Goal: Information Seeking & Learning: Check status

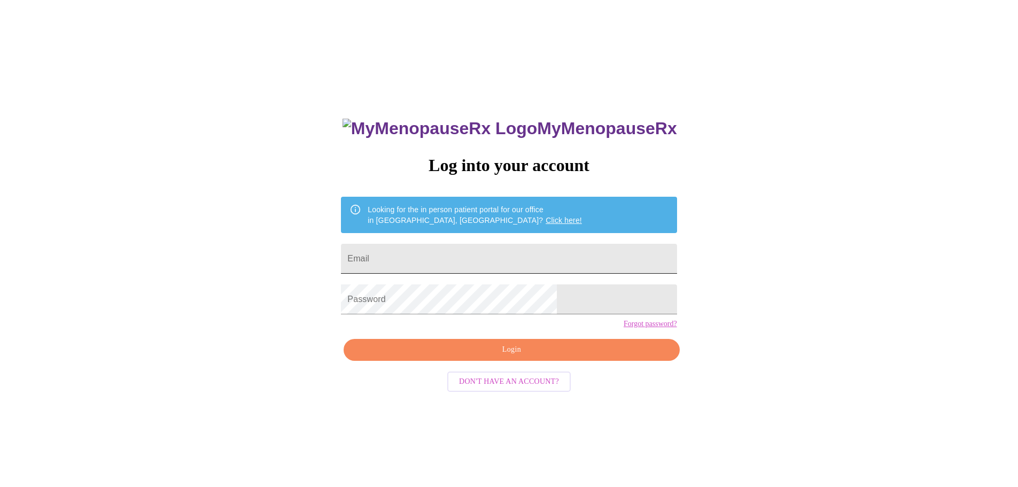
click at [512, 256] on input "Email" at bounding box center [509, 259] width 336 height 30
type input "[PERSON_NAME][EMAIL_ADDRESS][DOMAIN_NAME]"
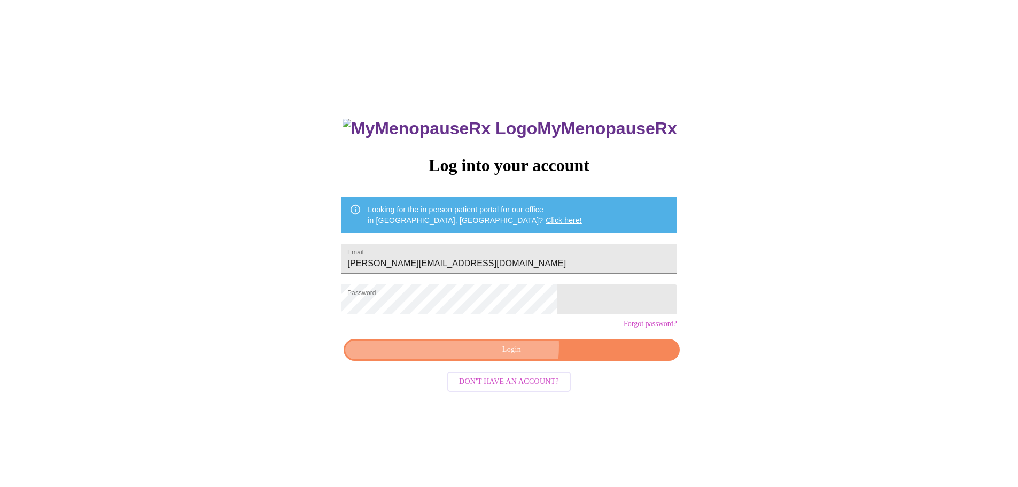
click at [497, 356] on span "Login" at bounding box center [511, 349] width 311 height 13
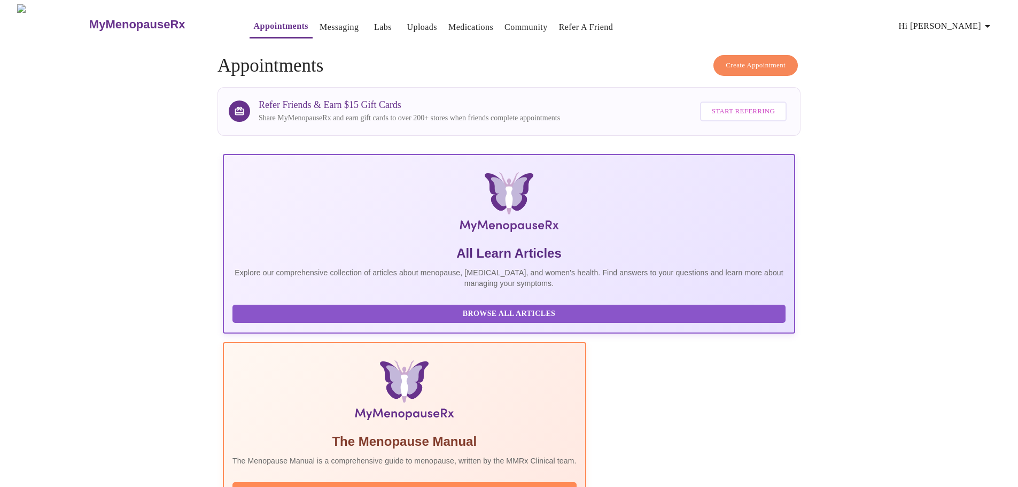
click at [320, 21] on link "Messaging" at bounding box center [339, 27] width 39 height 15
click at [374, 23] on link "Labs" at bounding box center [383, 27] width 18 height 15
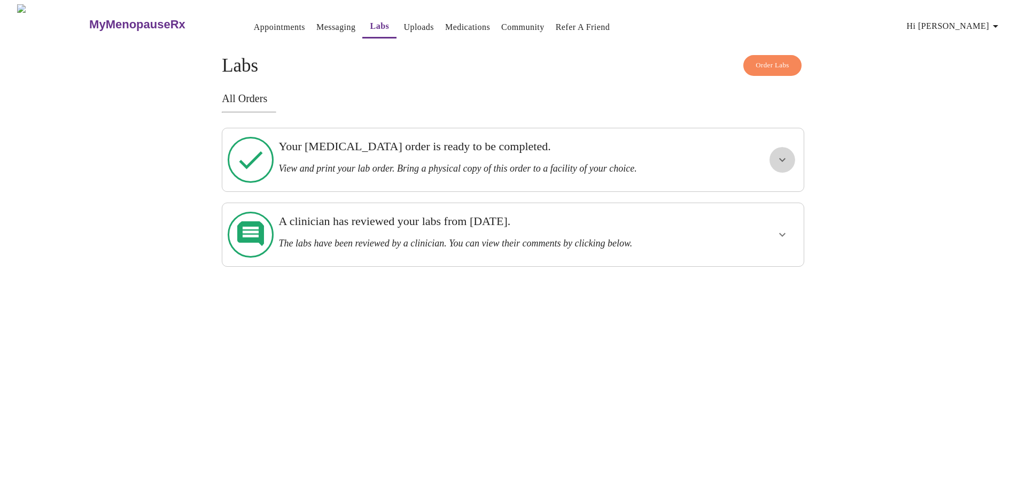
click at [781, 153] on icon "show more" at bounding box center [782, 159] width 13 height 13
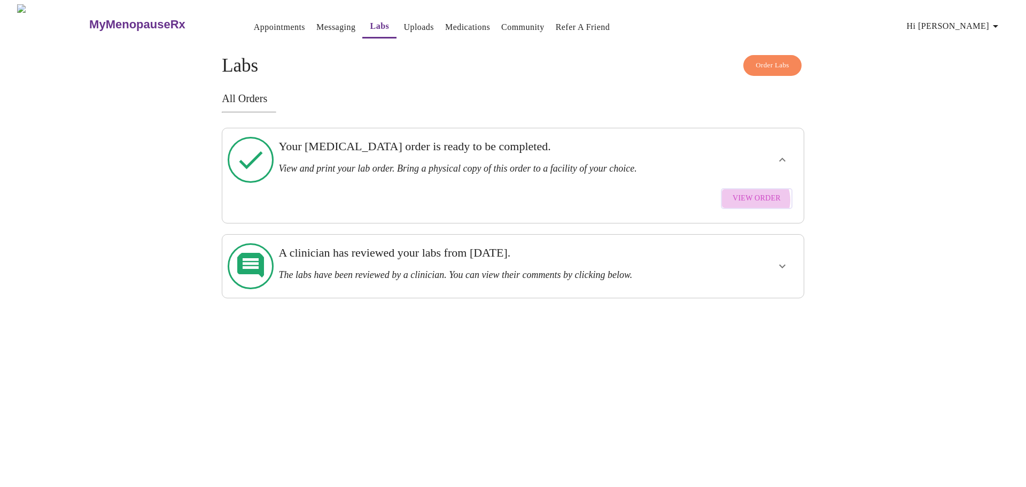
click at [756, 192] on span "View Order" at bounding box center [757, 198] width 48 height 13
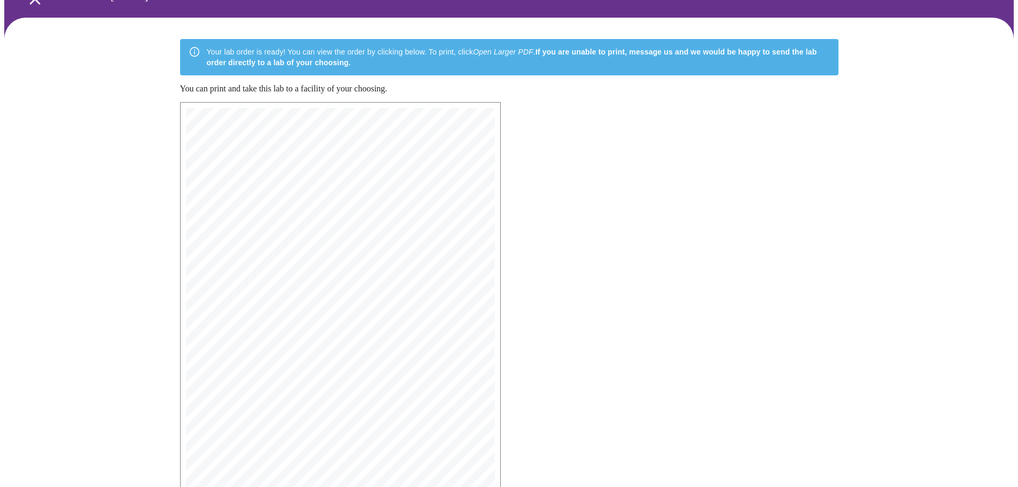
scroll to position [160, 0]
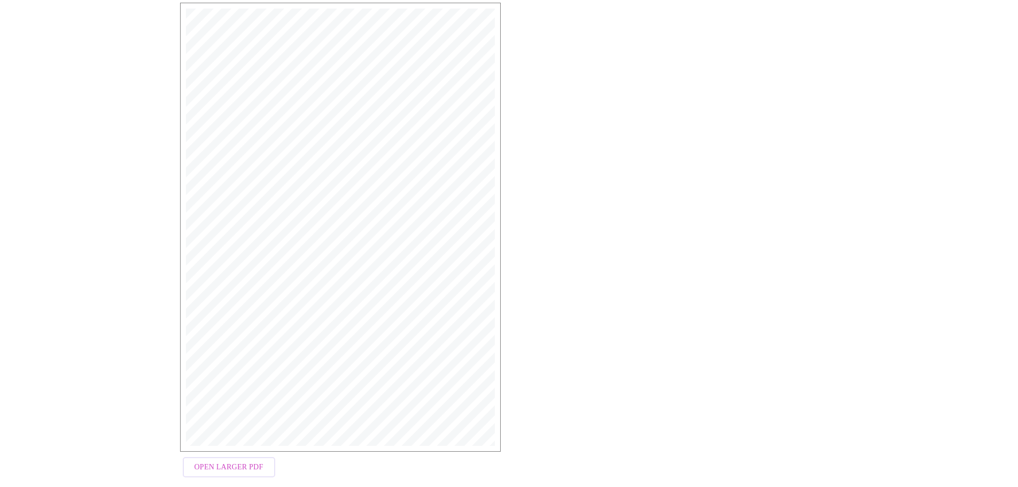
click at [231, 465] on span "Open Larger PDF" at bounding box center [229, 467] width 69 height 13
